Goal: Task Accomplishment & Management: Use online tool/utility

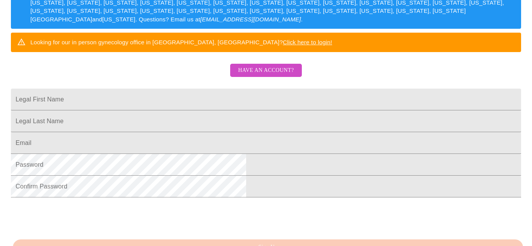
scroll to position [140, 0]
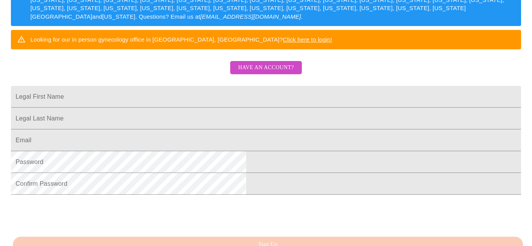
click at [285, 73] on span "Have an account?" at bounding box center [266, 68] width 56 height 10
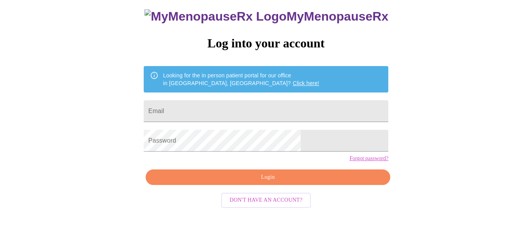
scroll to position [35, 0]
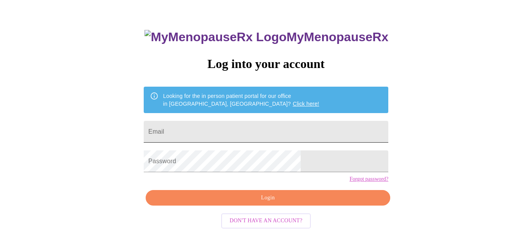
click at [268, 126] on input "Email" at bounding box center [266, 132] width 244 height 22
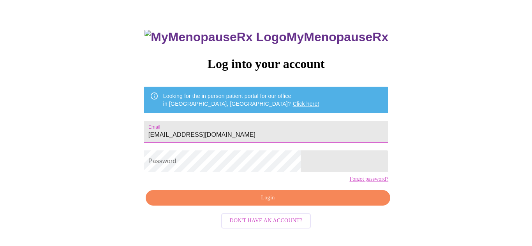
type input "[EMAIL_ADDRESS][DOMAIN_NAME]"
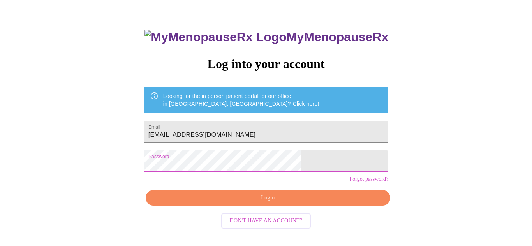
click at [250, 203] on span "Login" at bounding box center [268, 198] width 227 height 10
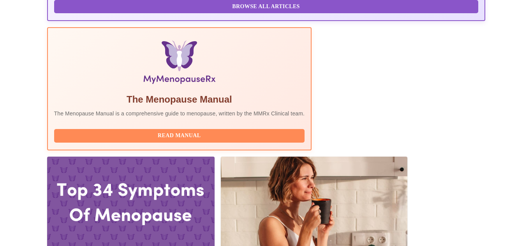
scroll to position [236, 0]
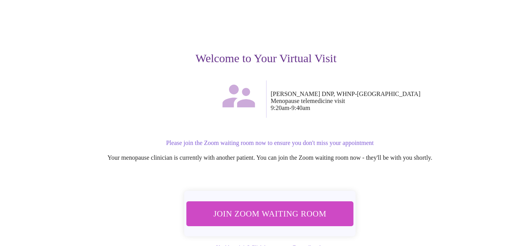
scroll to position [65, 0]
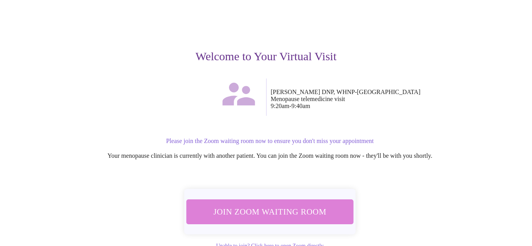
click at [288, 204] on span "Join Zoom Waiting Room" at bounding box center [269, 211] width 153 height 15
